Goal: Information Seeking & Learning: Learn about a topic

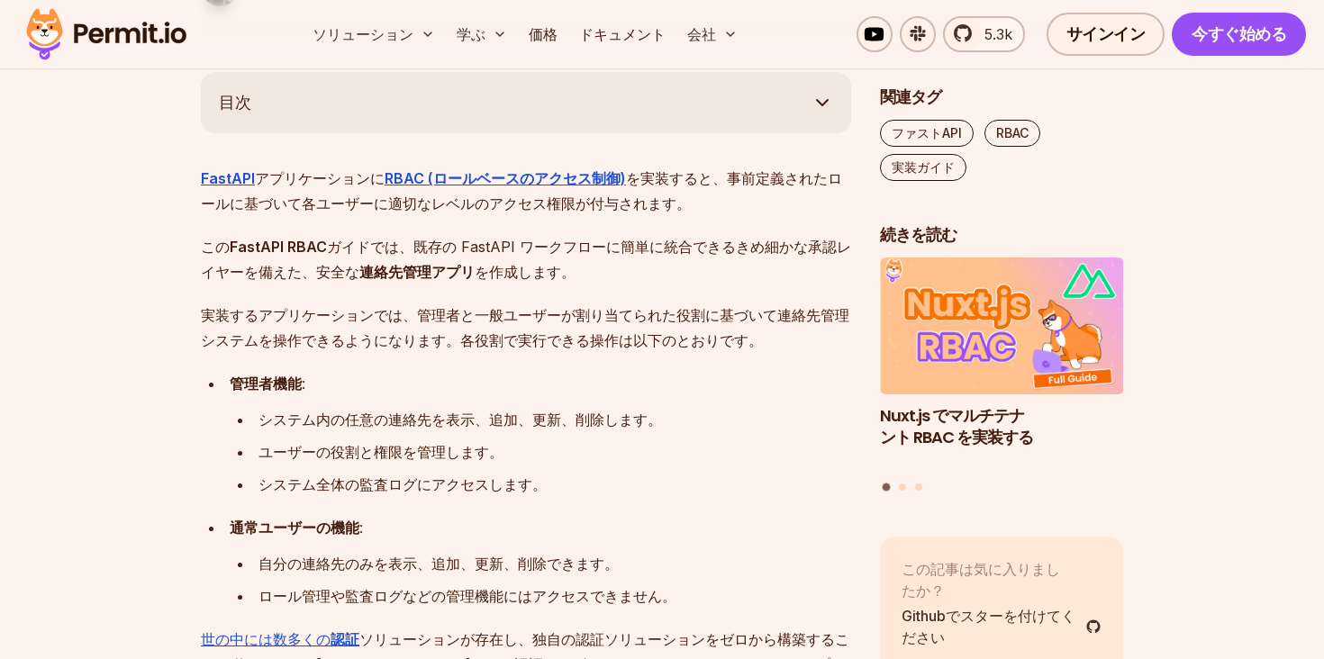
scroll to position [829, 0]
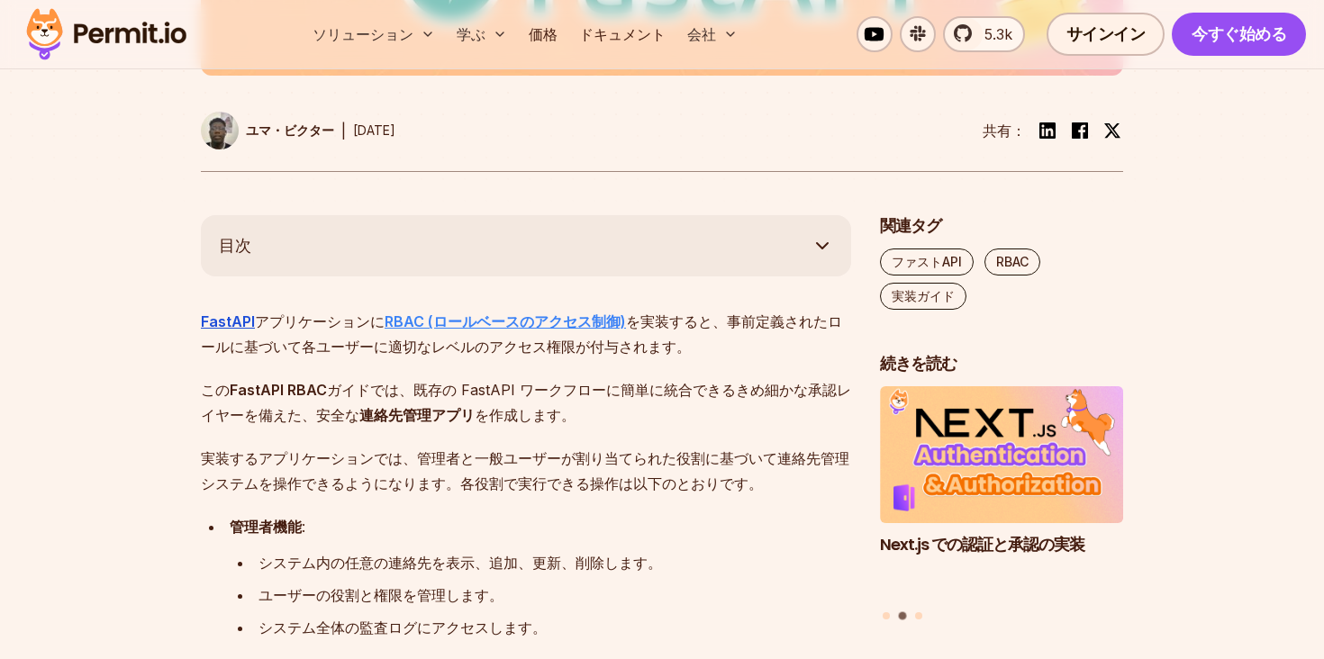
click at [546, 322] on font "RBAC (ロールベースのアクセス制御)" at bounding box center [504, 321] width 241 height 18
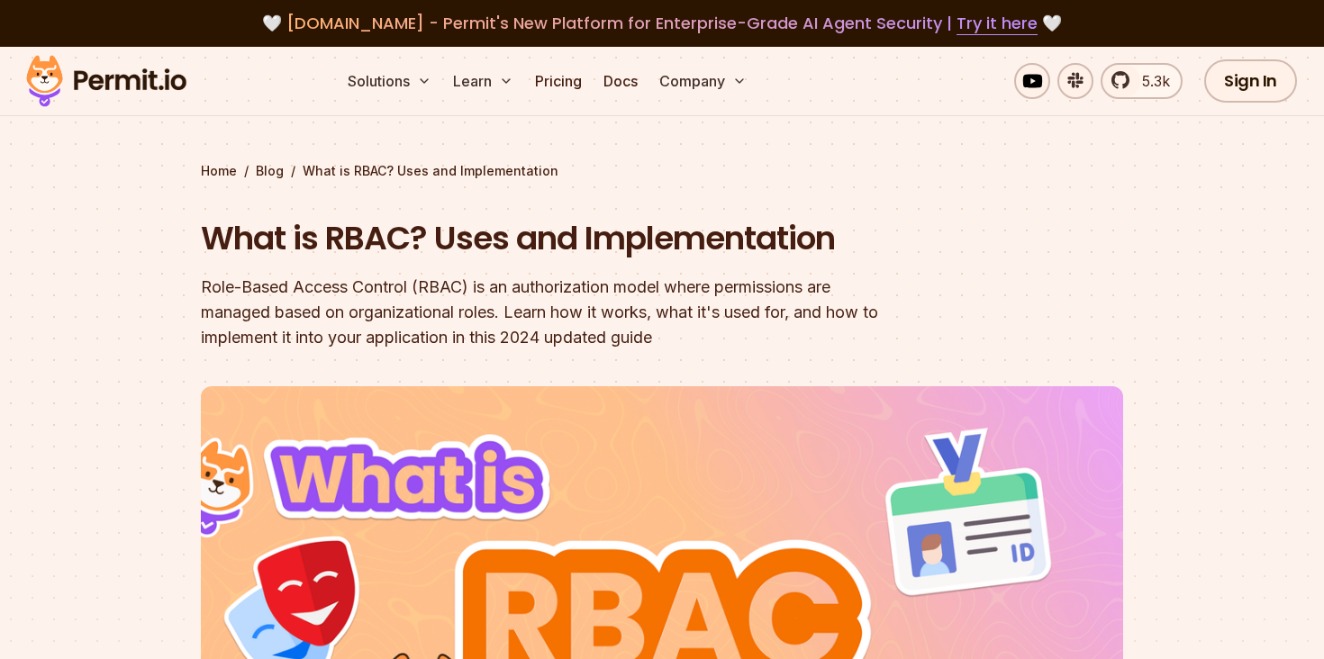
scroll to position [5, 0]
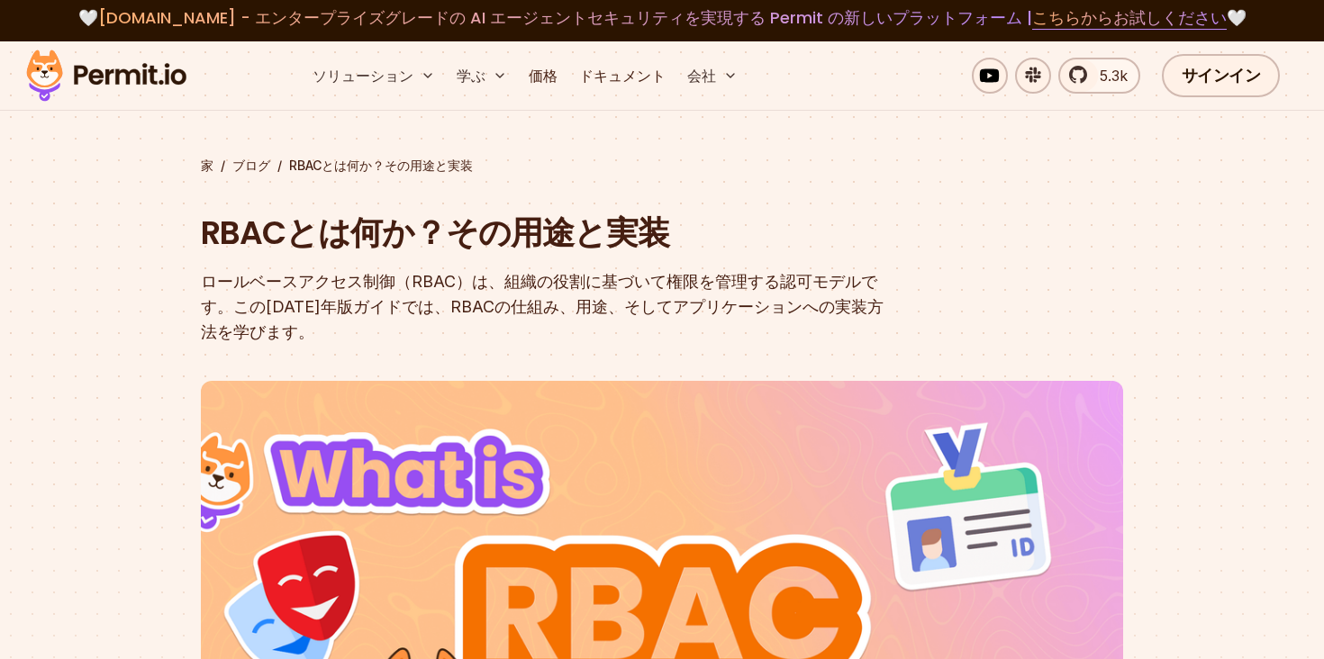
click at [825, 296] on font "ロールベースアクセス制御（RBAC）は、組織の役割に基づいて権限を管理する認可モデルです。この[DATE]年版ガイドでは、RBACの仕組み、用途、そしてアプリ…" at bounding box center [542, 306] width 683 height 69
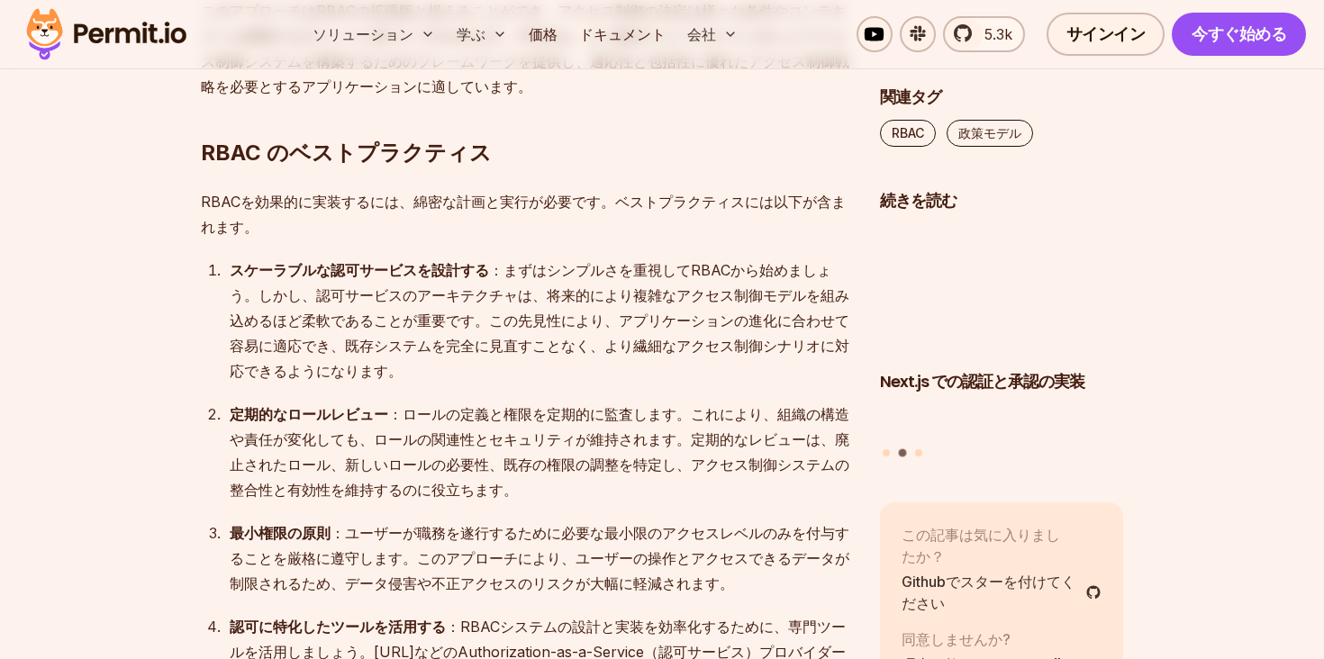
scroll to position [5373, 0]
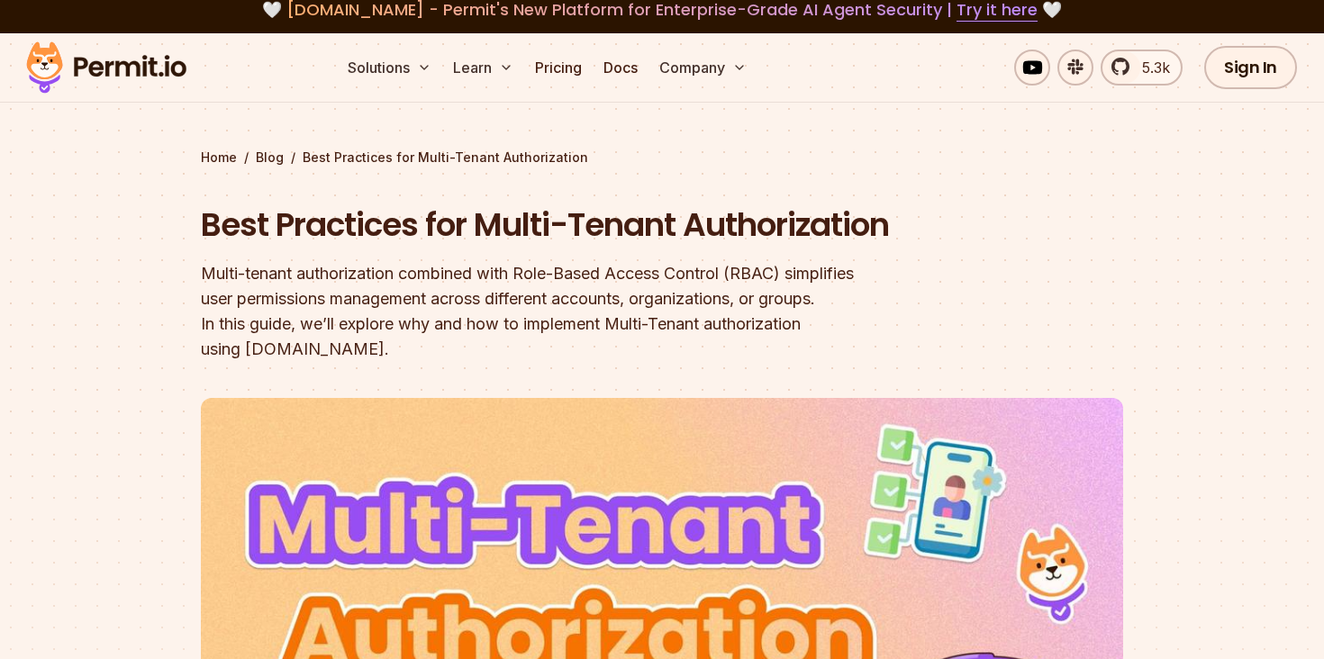
scroll to position [26, 0]
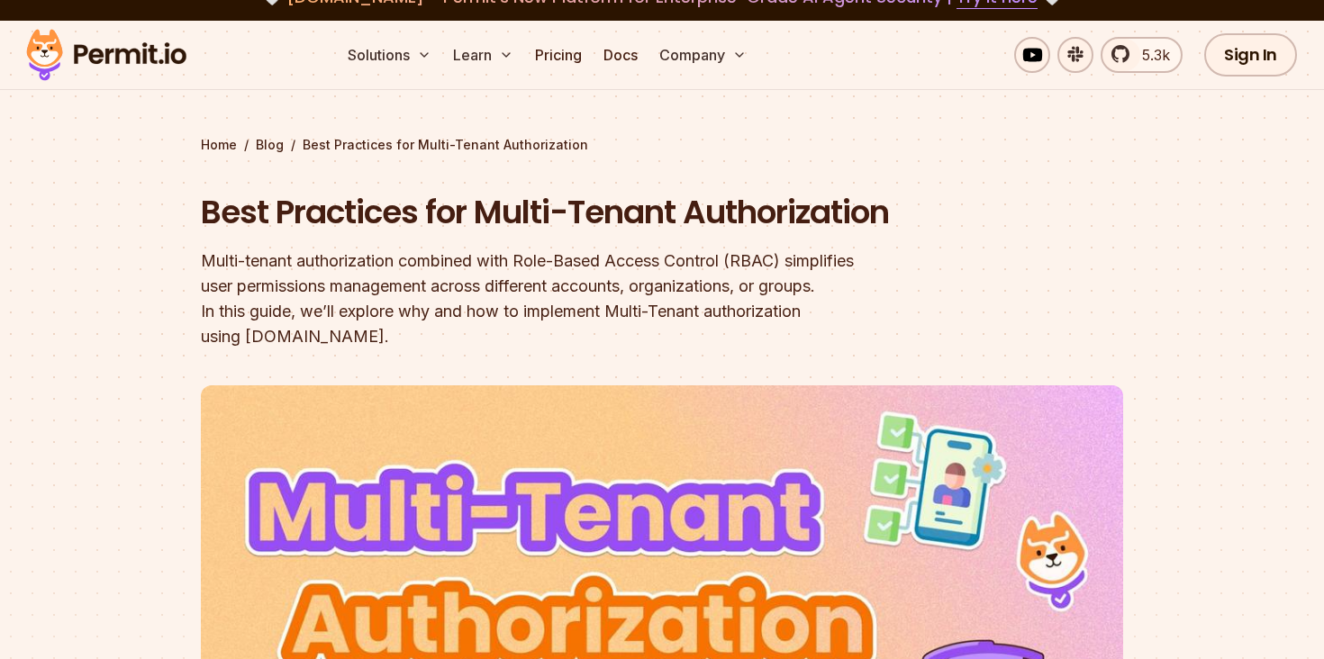
click at [680, 235] on h1 "Best Practices for Multi-Tenant Authorization" at bounding box center [547, 212] width 692 height 45
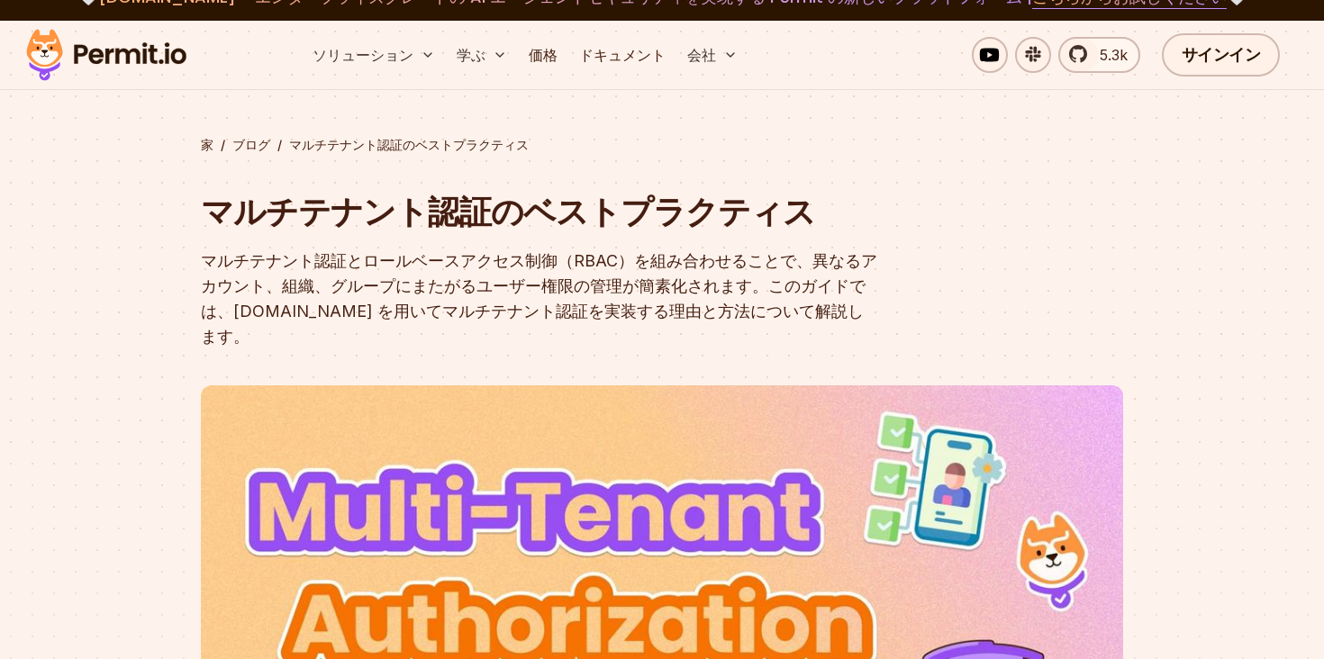
scroll to position [25, 0]
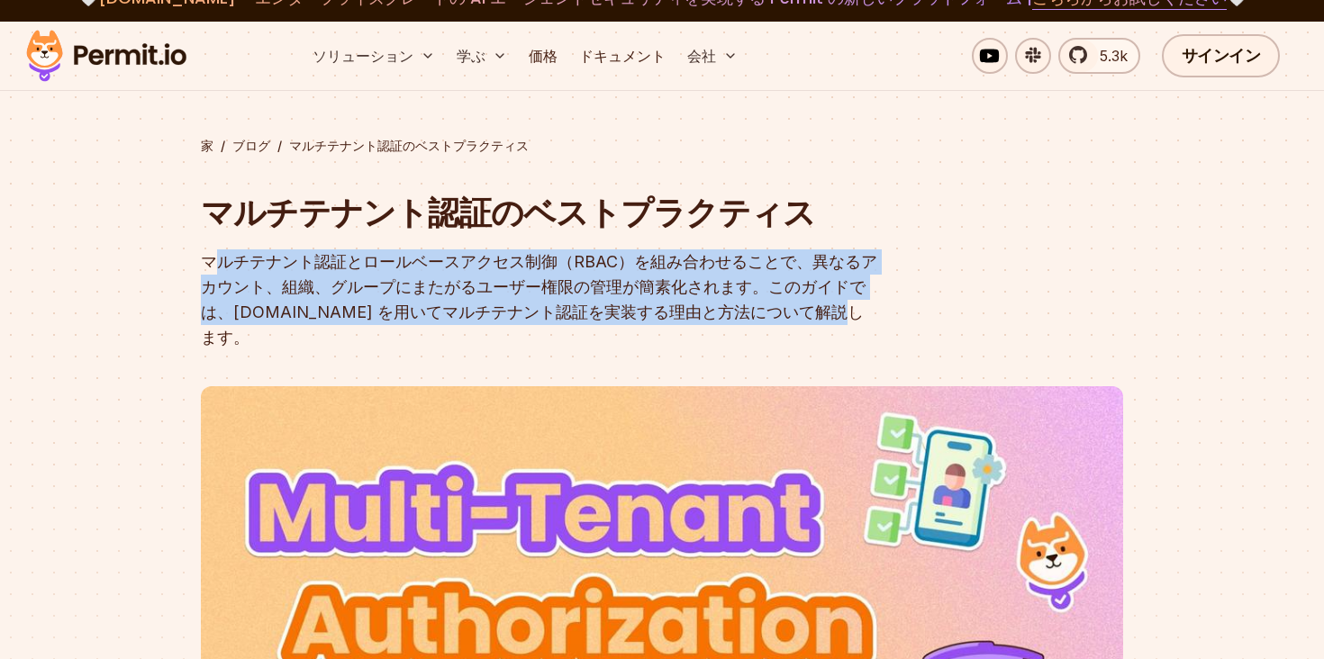
drag, startPoint x: 816, startPoint y: 321, endPoint x: 216, endPoint y: 269, distance: 601.9
click at [216, 269] on div "マルチテナント認証とロールベースアクセス制御（RBAC）を組み合わせることで、異なるアカウント、組織、グループにまたがるユーザー権限の管理が簡素化されます。こ…" at bounding box center [547, 299] width 692 height 101
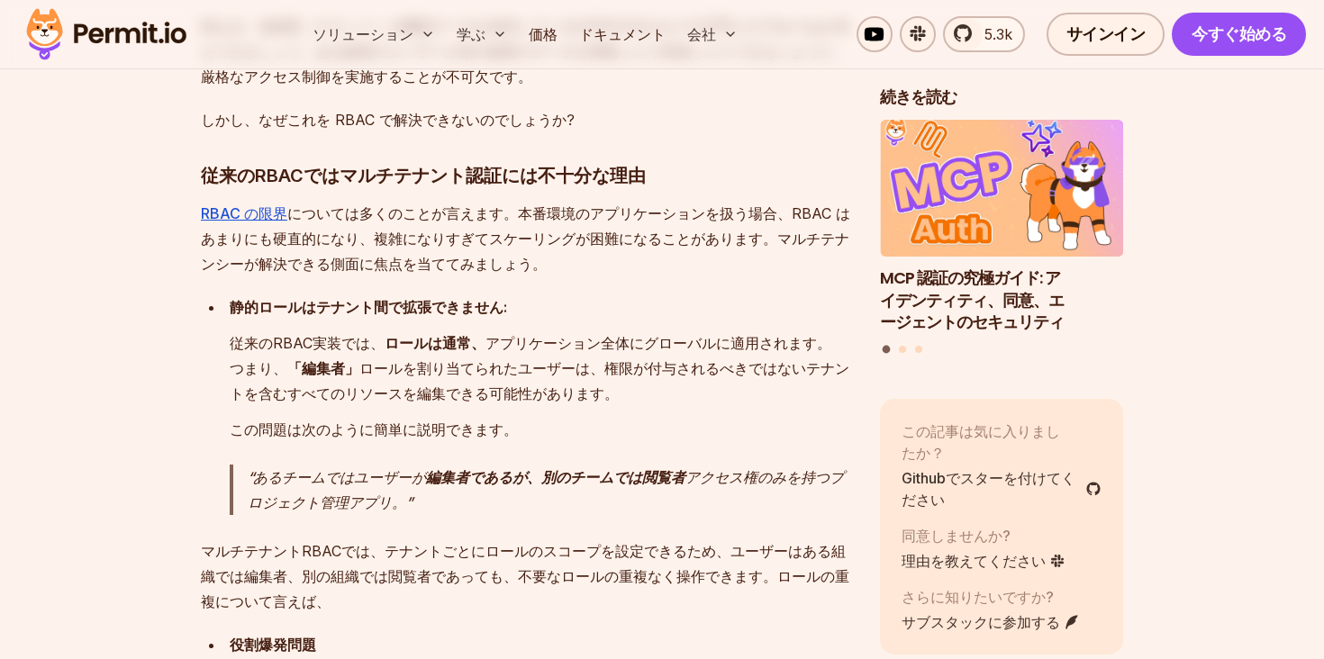
scroll to position [2478, 0]
drag, startPoint x: 512, startPoint y: 285, endPoint x: 213, endPoint y: 282, distance: 299.0
click at [224, 295] on li "静的ロールはテナント間で拡張できません: 従来のRBAC実装では、 ロールは通常、 アプリケーション全体にグローバルに適用されます。 つまり、 「編集者」 ロ…" at bounding box center [537, 406] width 627 height 222
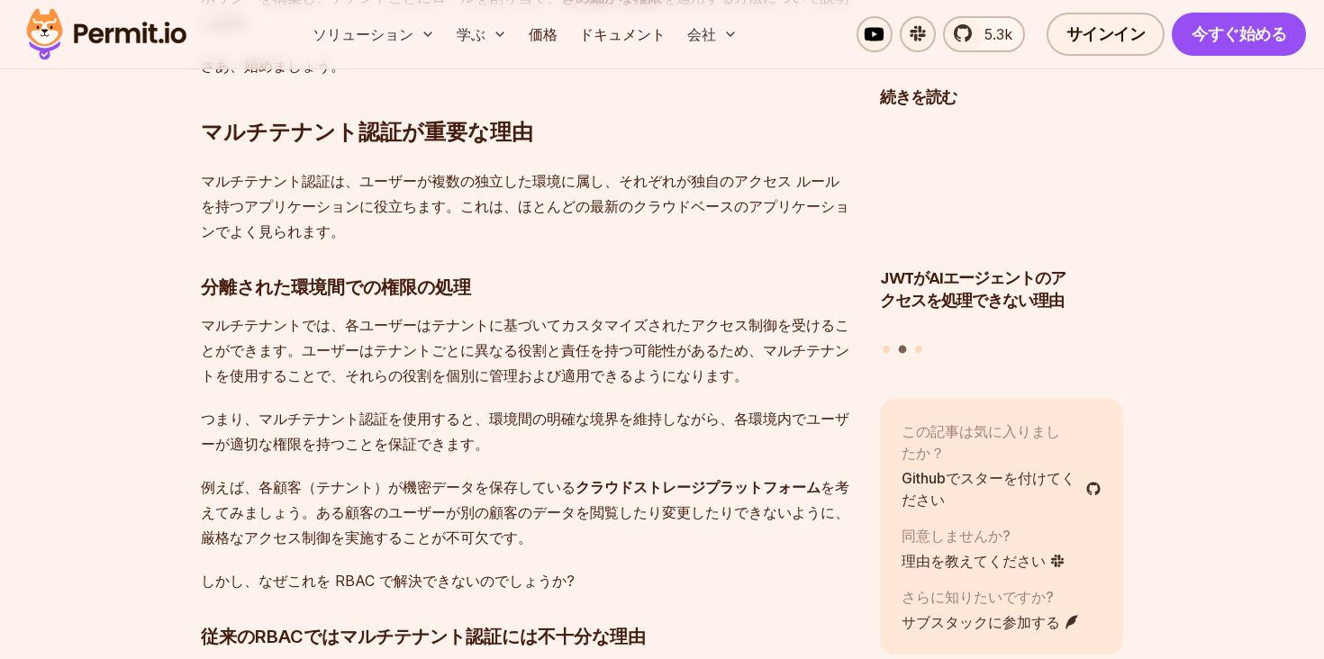
scroll to position [2028, 0]
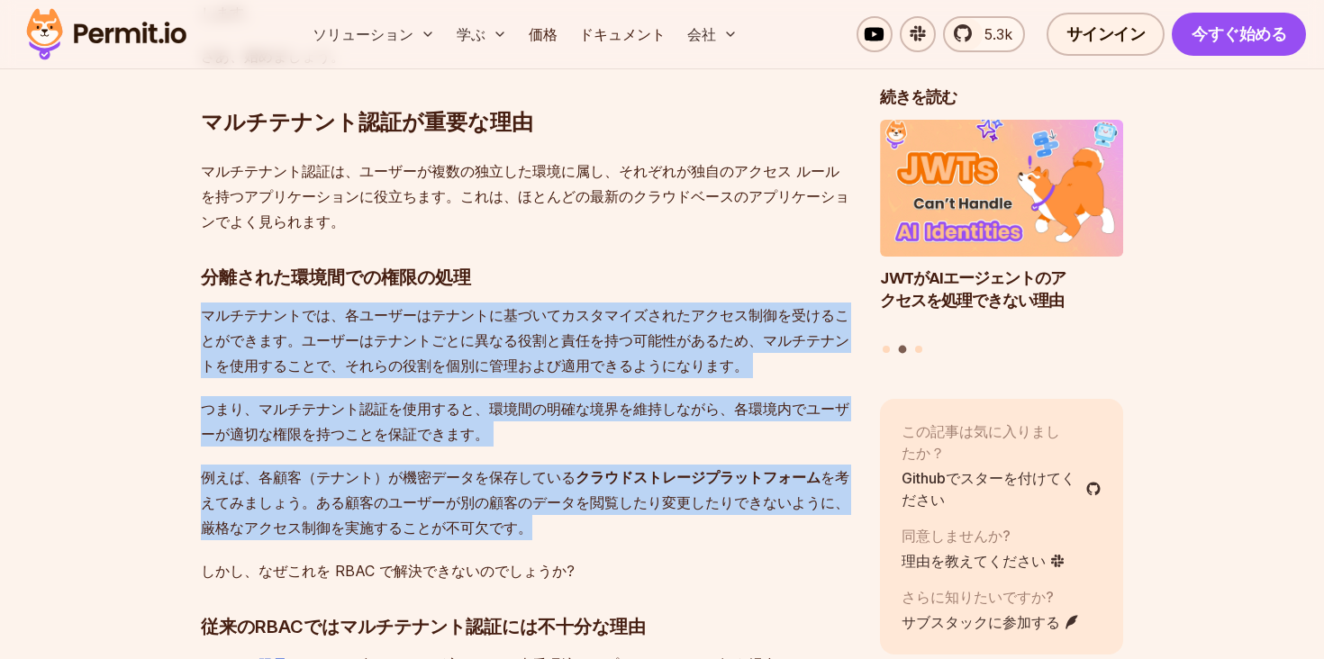
drag, startPoint x: 203, startPoint y: 281, endPoint x: 568, endPoint y: 496, distance: 423.4
click at [568, 496] on p "例えば、各顧客（テナント）が機密データを保存している クラウドストレージプラットフォーム を考えてみましょう。ある顧客のユーザーが別の顧客のデータを閲覧したり…" at bounding box center [526, 503] width 650 height 76
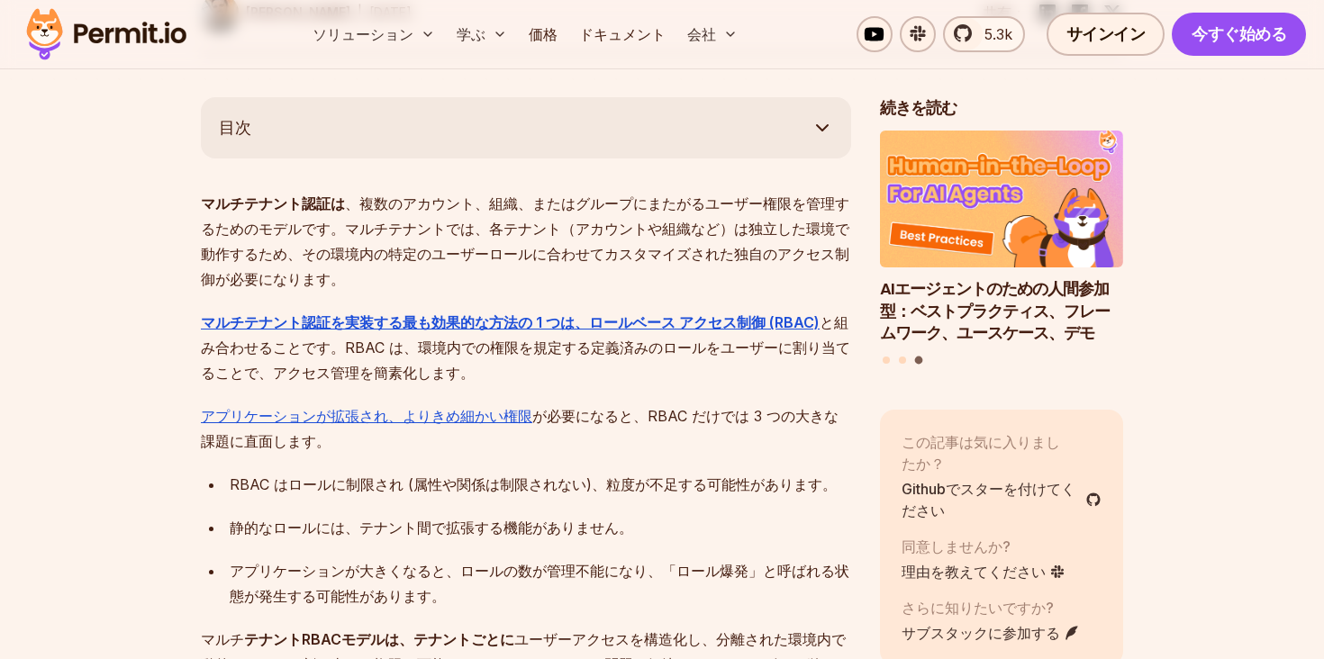
scroll to position [985, 0]
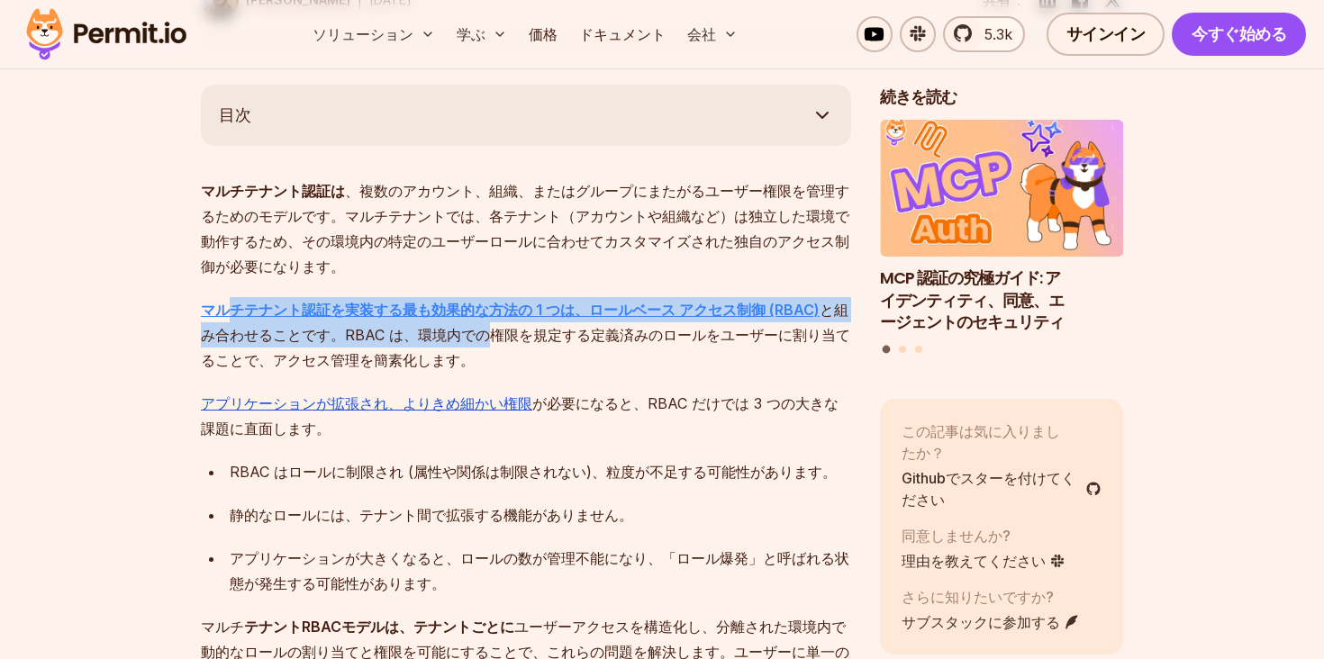
drag, startPoint x: 483, startPoint y: 317, endPoint x: 226, endPoint y: 281, distance: 259.1
click at [226, 297] on p "マルチテナント認証を実装する最も効果的な方法の 1 つは、ロールベース アクセス制御 (RBAC) と組み合わせることです 。RBAC は、環境内での権限を規…" at bounding box center [526, 335] width 650 height 76
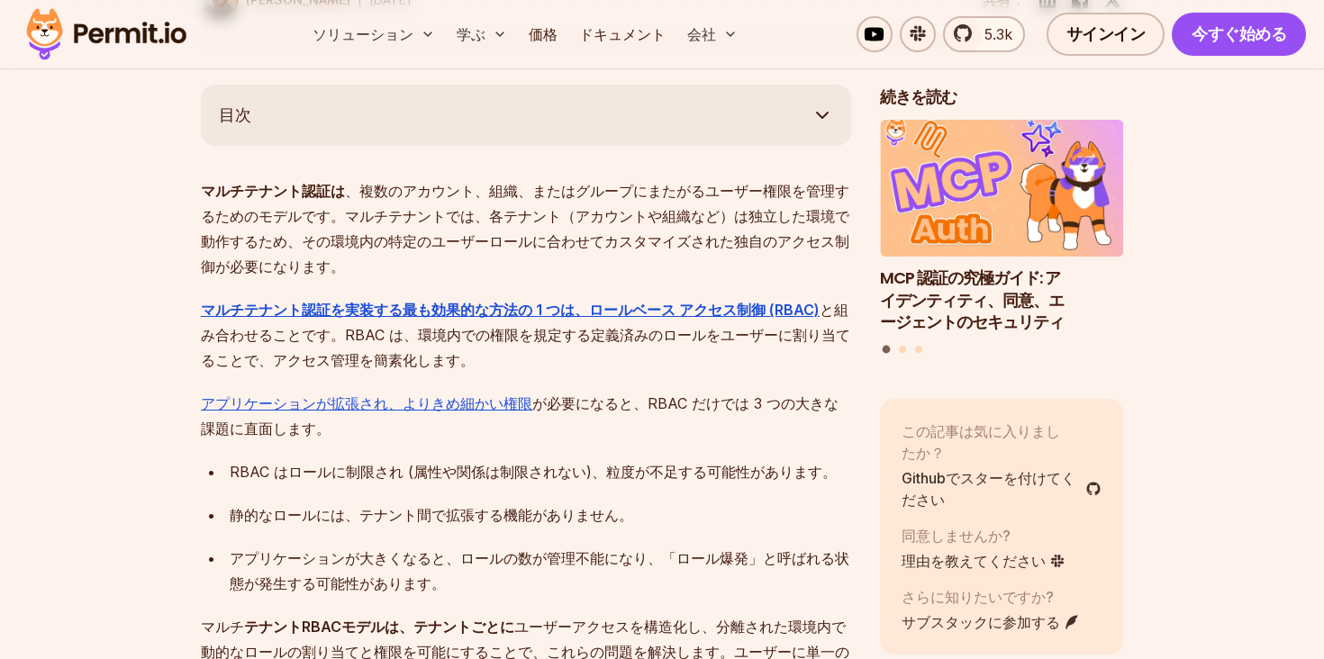
click at [547, 343] on p "マルチテナント認証を実装する最も効果的な方法の 1 つは、ロールベース アクセス制御 (RBAC) と組み合わせることです 。RBAC は、環境内での権限を規…" at bounding box center [526, 335] width 650 height 76
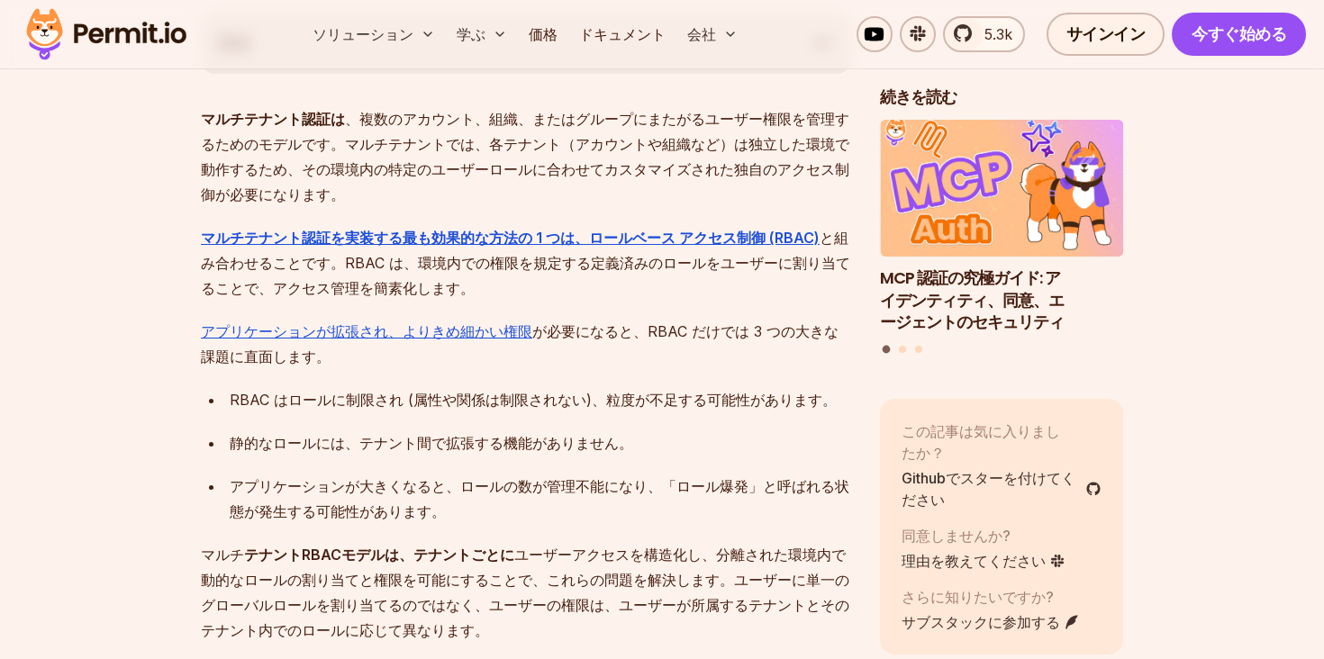
scroll to position [1162, 0]
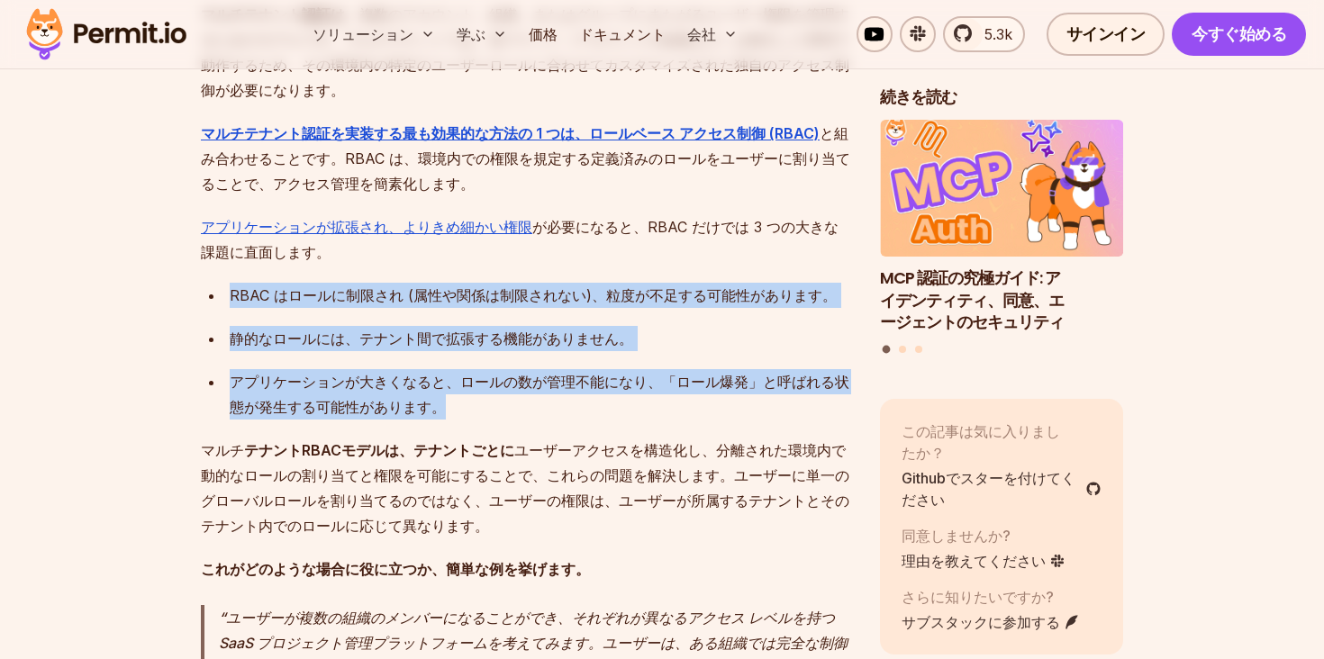
drag, startPoint x: 479, startPoint y: 397, endPoint x: 205, endPoint y: 269, distance: 302.1
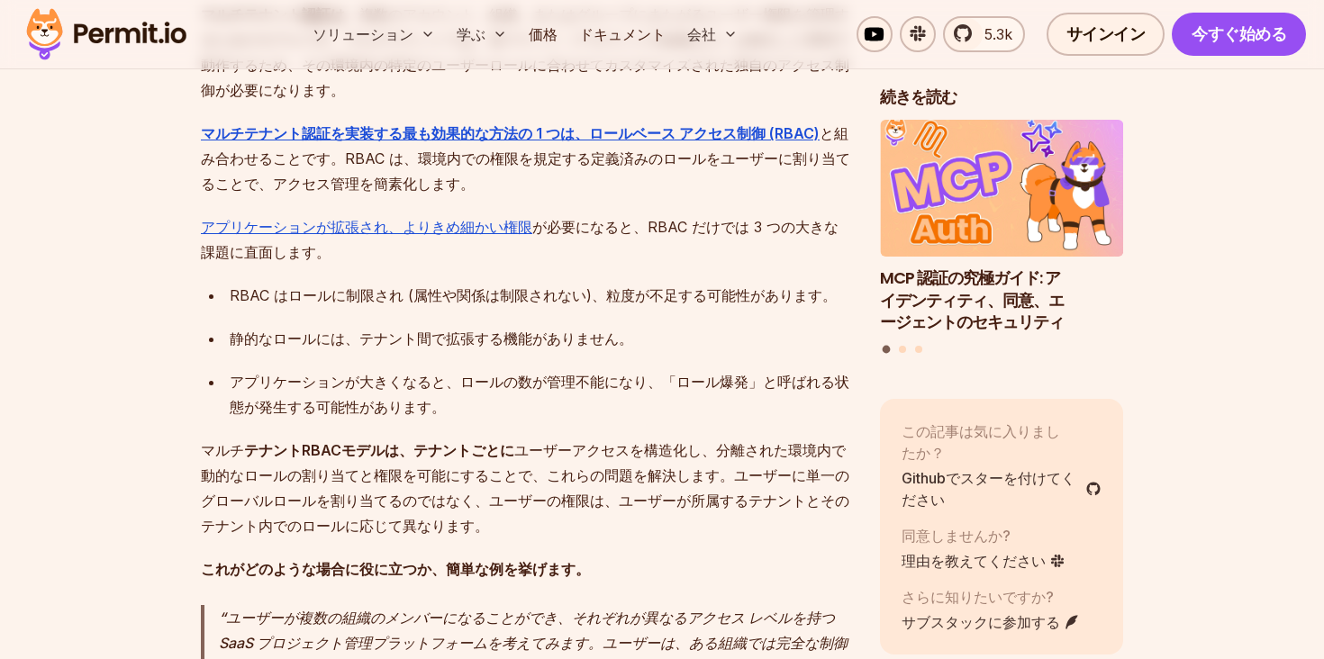
click at [450, 330] on font "静的なロールには、テナント間で拡張する機能がありません。" at bounding box center [431, 339] width 403 height 18
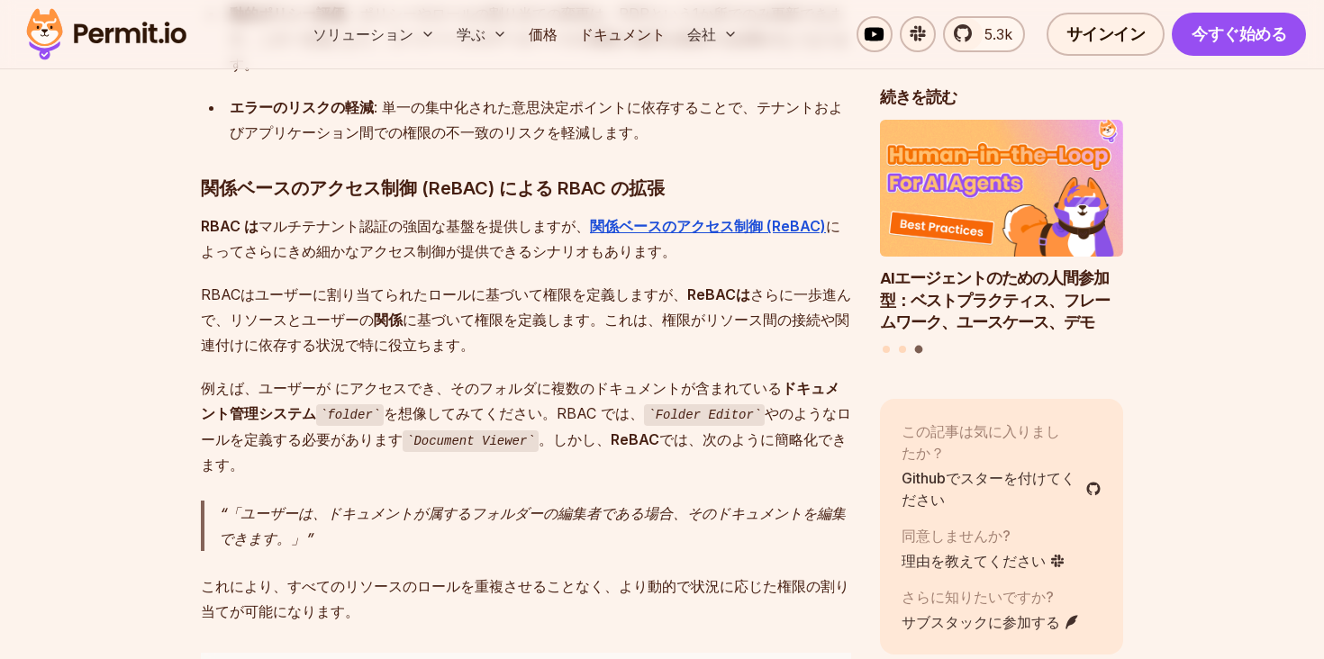
scroll to position [7313, 0]
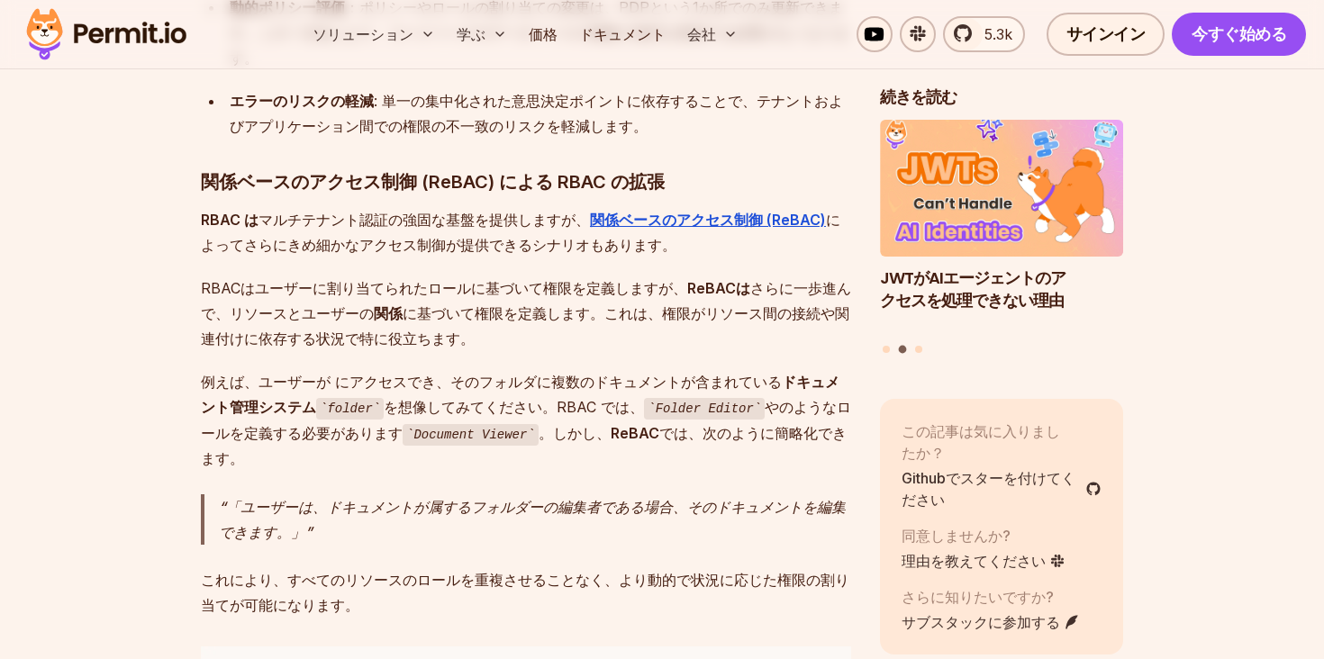
click at [612, 393] on p "例えば、 ユーザーが にアクセスでき、そのフォルダに複数のドキュメントが含まれている ドキュメント管理システム folder を想像してみてください。RBAC…" at bounding box center [526, 420] width 650 height 102
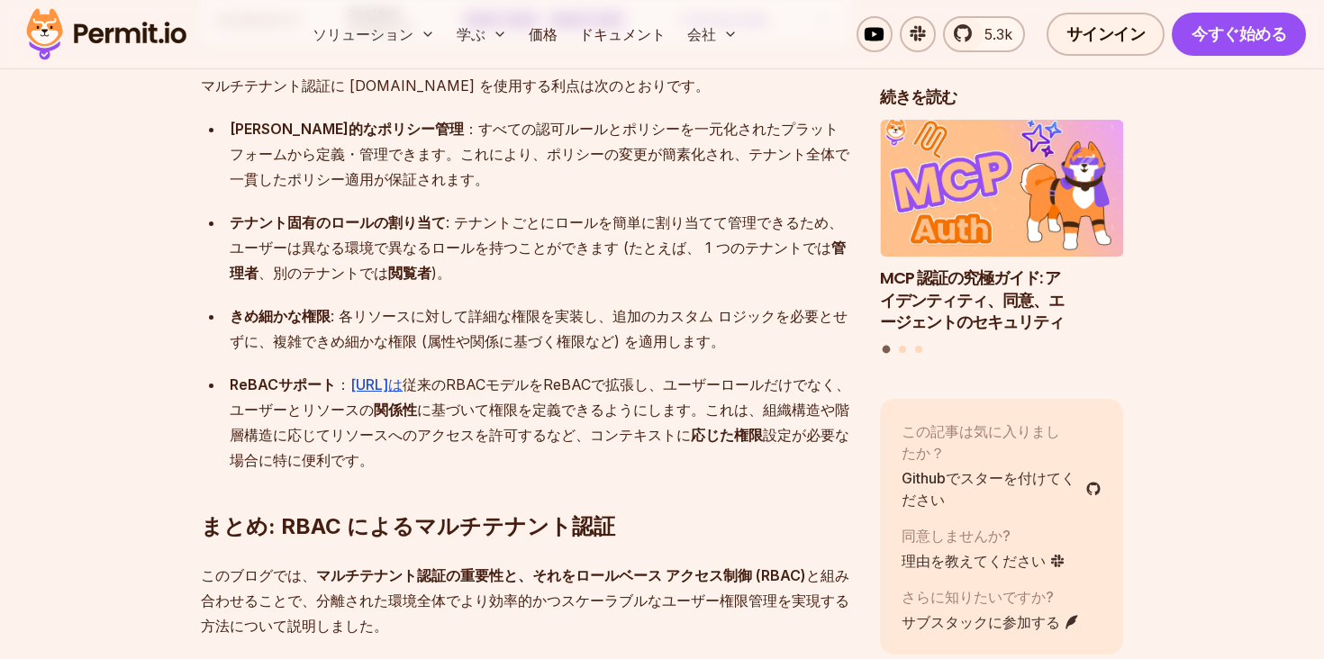
scroll to position [12601, 0]
